Goal: Navigation & Orientation: Find specific page/section

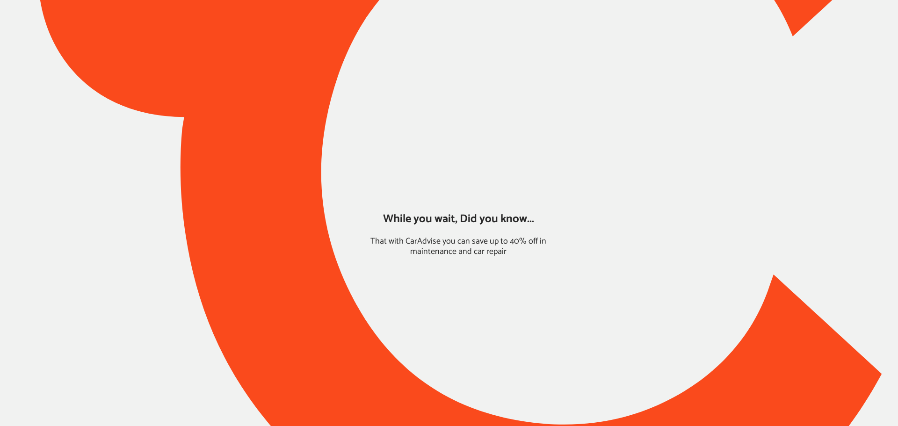
type input "*****"
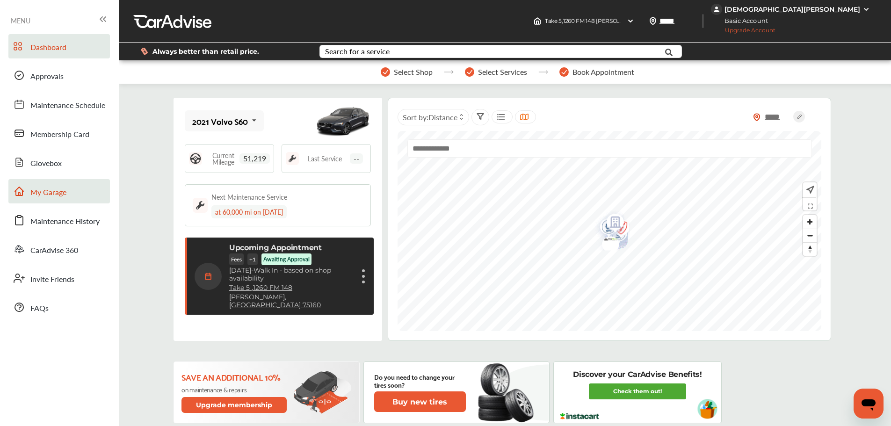
click at [52, 193] on span "My Garage" at bounding box center [48, 193] width 36 height 12
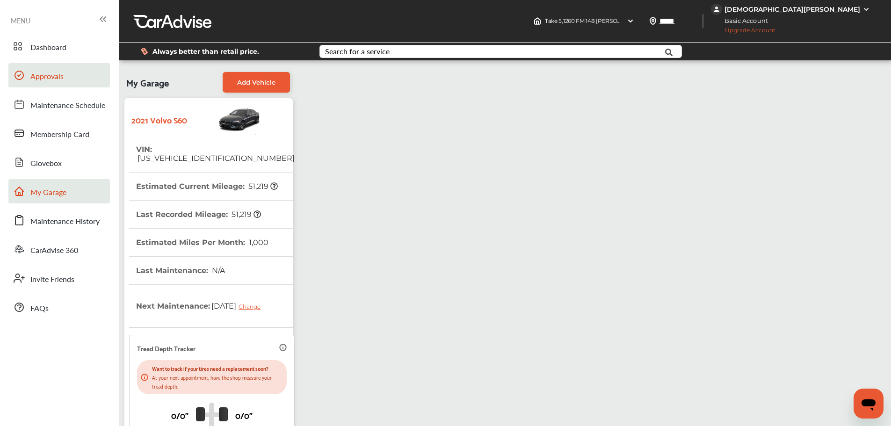
click at [42, 81] on span "Approvals" at bounding box center [46, 77] width 33 height 12
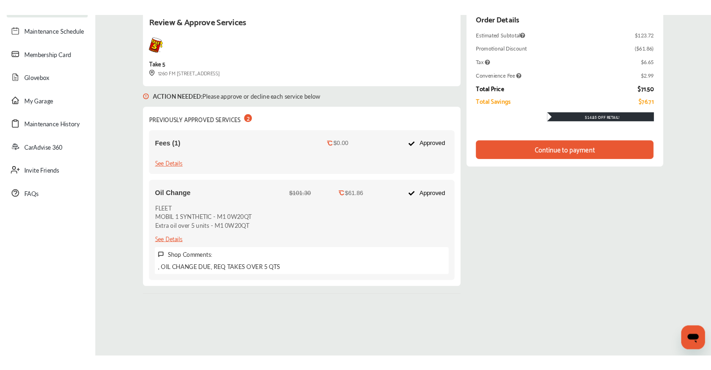
scroll to position [94, 0]
